Goal: Find contact information: Find contact information

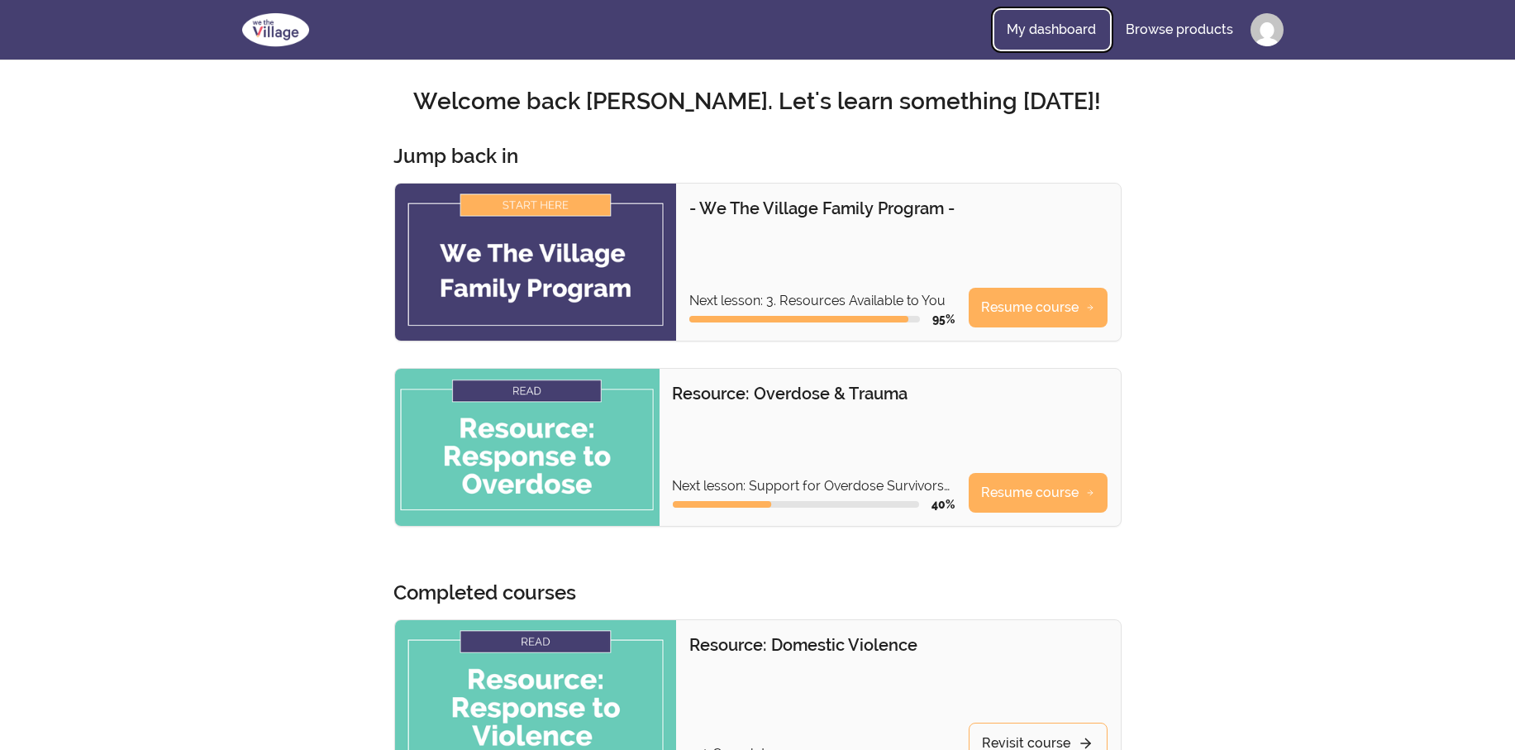
click at [1064, 27] on link "My dashboard" at bounding box center [1052, 30] width 116 height 40
click at [1056, 31] on link "My dashboard" at bounding box center [1052, 30] width 116 height 40
click at [1269, 28] on html "Skip to main content Main menu Includes navigation links and user settings My d…" at bounding box center [757, 760] width 1515 height 1520
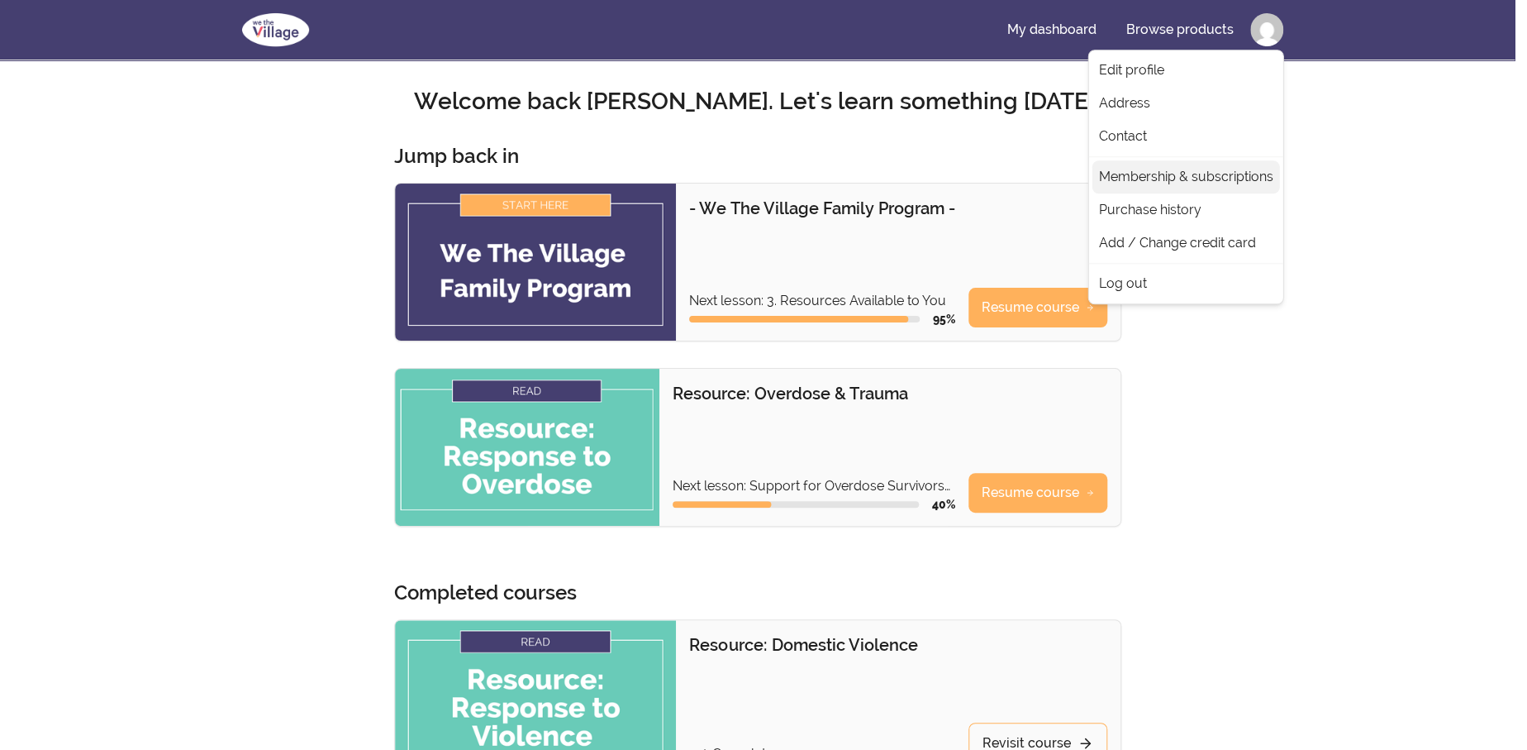
click at [1215, 178] on link "Membership & subscriptions" at bounding box center [1187, 176] width 188 height 33
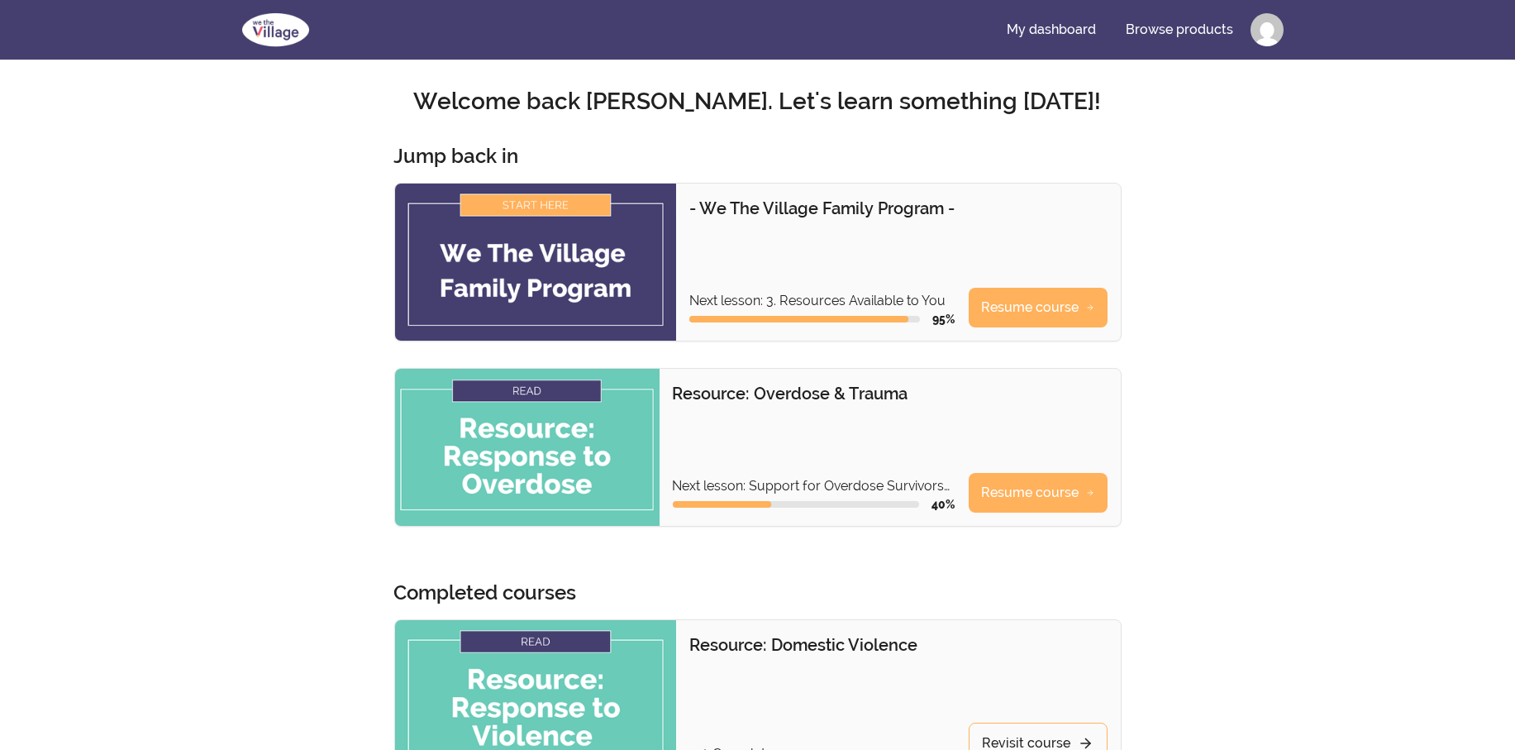
click at [1265, 28] on html "Skip to main content Main menu Includes navigation links and user settings My d…" at bounding box center [757, 760] width 1515 height 1520
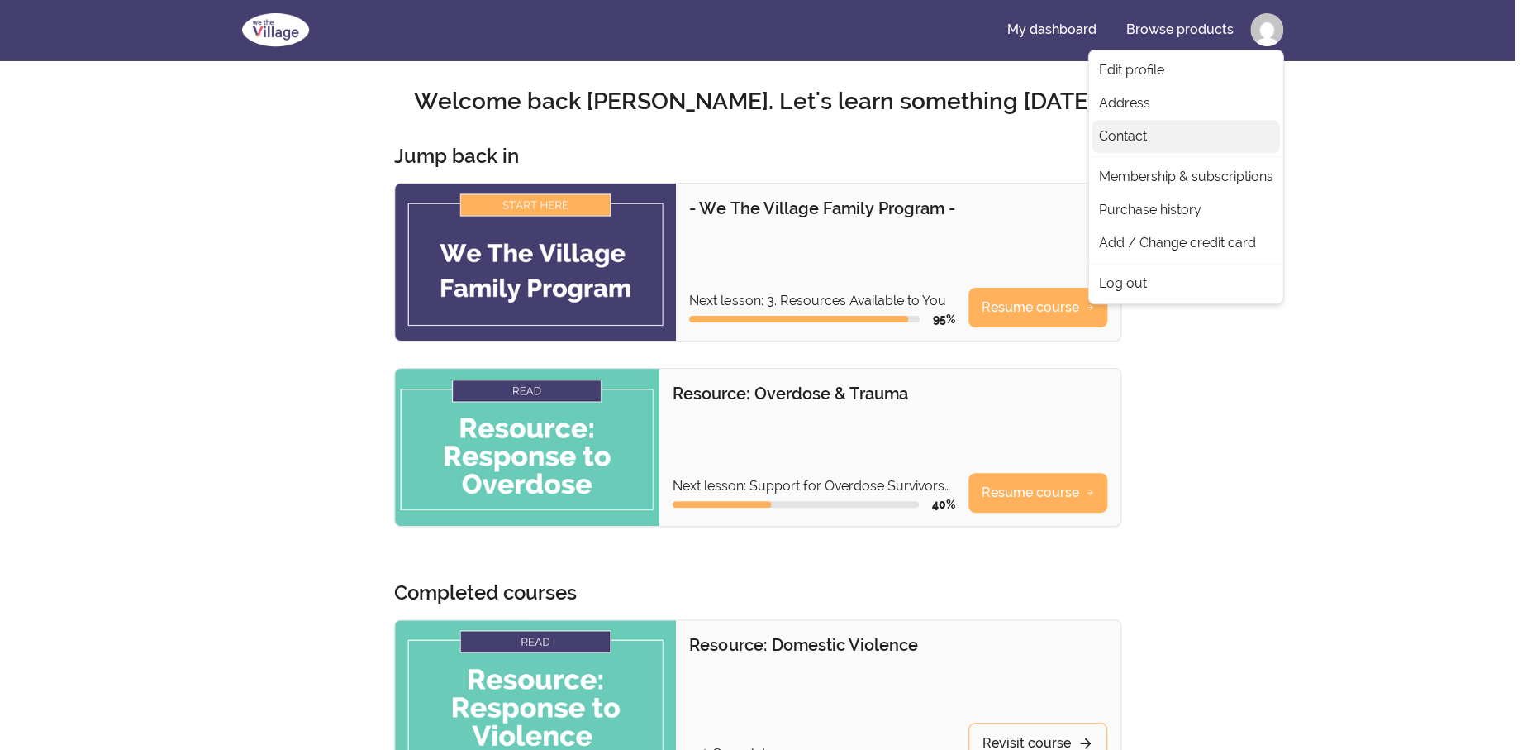
click at [1122, 132] on link "Contact" at bounding box center [1187, 136] width 188 height 33
